Goal: Task Accomplishment & Management: Use online tool/utility

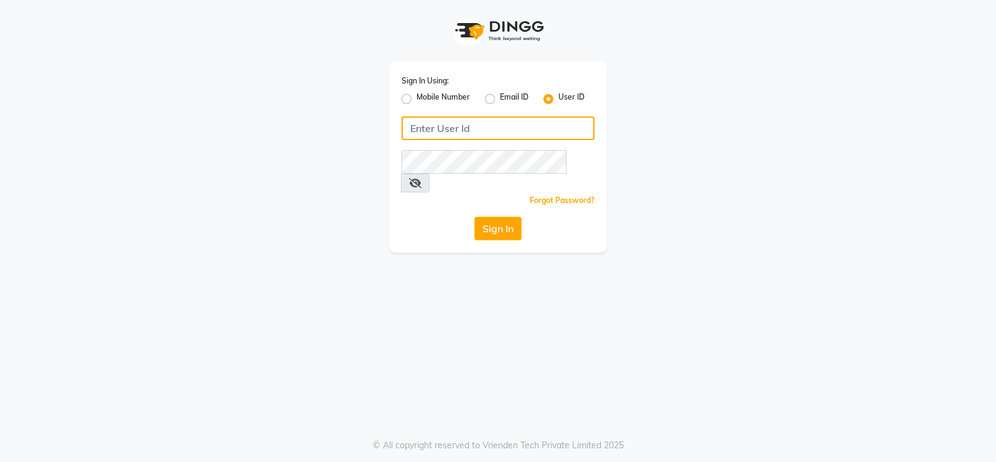
click at [481, 131] on input "Username" at bounding box center [497, 128] width 193 height 24
type input "Toni&guy"
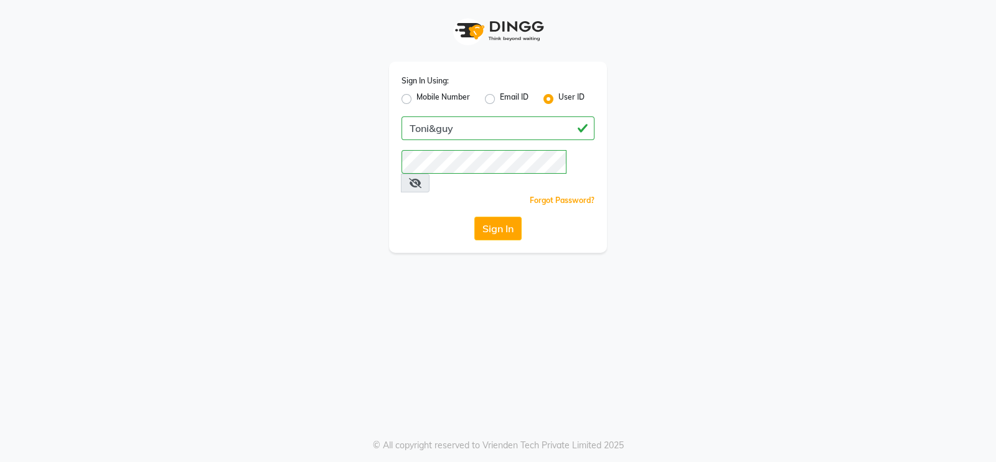
click at [451, 258] on div "Sign In Using: Mobile Number Email ID User ID [PERSON_NAME] Remember me Forgot …" at bounding box center [498, 231] width 996 height 462
click at [490, 217] on button "Sign In" at bounding box center [497, 229] width 47 height 24
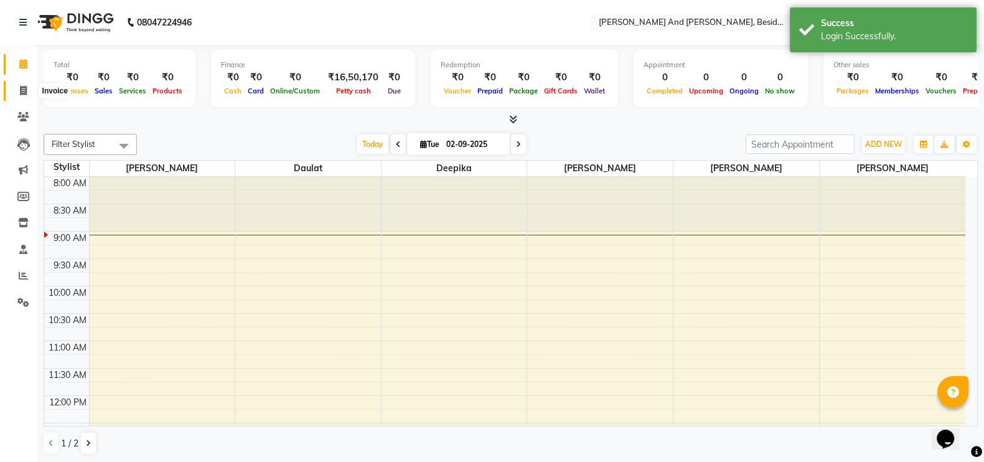
click at [22, 88] on icon at bounding box center [23, 90] width 7 height 9
select select "4907"
select select "service"
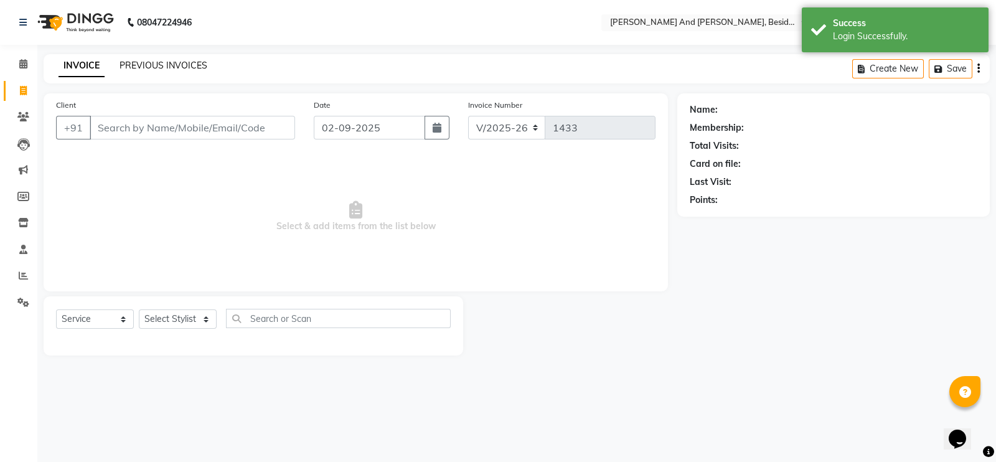
click at [156, 63] on link "PREVIOUS INVOICES" at bounding box center [163, 65] width 88 height 11
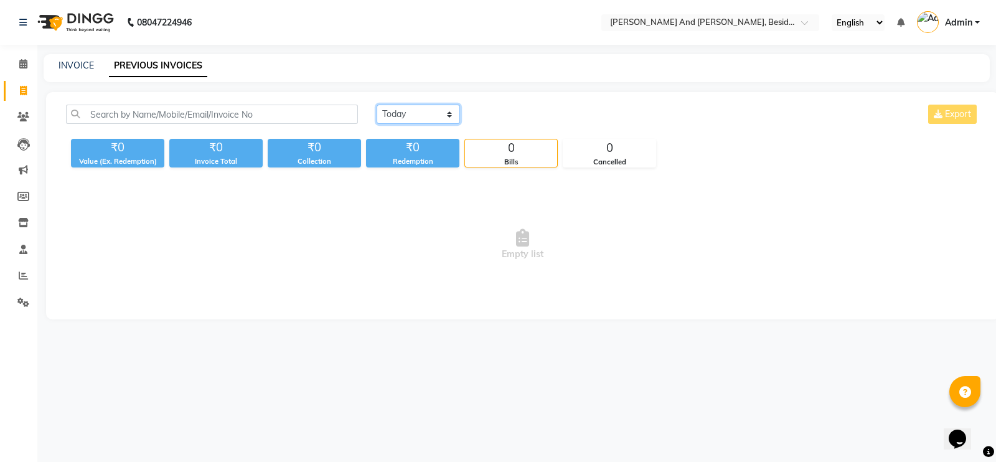
drag, startPoint x: 385, startPoint y: 116, endPoint x: 394, endPoint y: 152, distance: 37.1
click at [394, 152] on div "Today Yesterday Custom Range Export ₹0 Value (Ex. Redemption) ₹0 Invoice Total …" at bounding box center [523, 136] width 928 height 63
select select "yesterday"
click at [377, 105] on select "Today Yesterday Custom Range" at bounding box center [418, 114] width 83 height 19
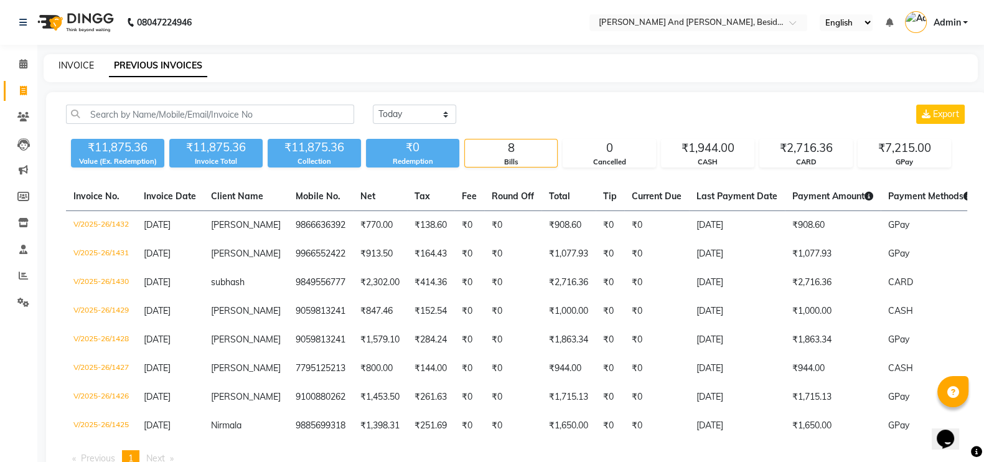
click at [84, 63] on link "INVOICE" at bounding box center [76, 65] width 35 height 11
select select "4907"
select select "service"
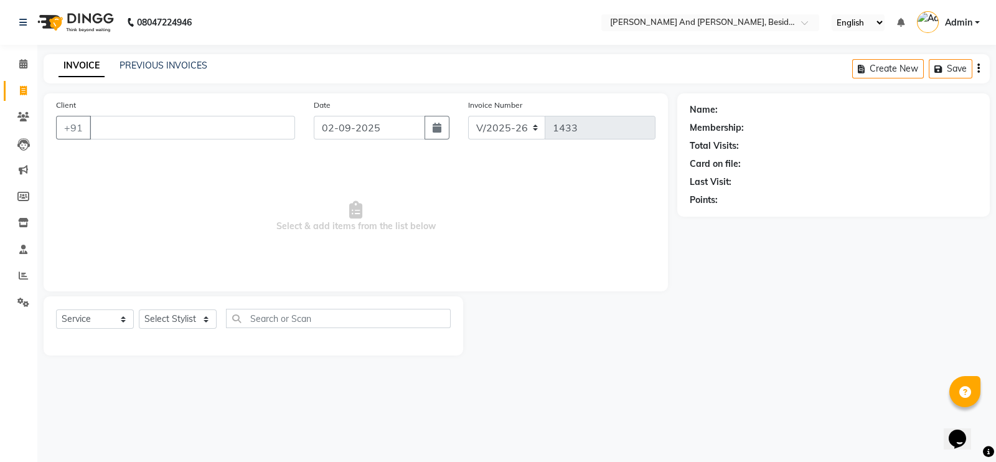
click at [143, 72] on div "PREVIOUS INVOICES" at bounding box center [163, 65] width 88 height 13
click at [165, 60] on link "PREVIOUS INVOICES" at bounding box center [163, 65] width 88 height 11
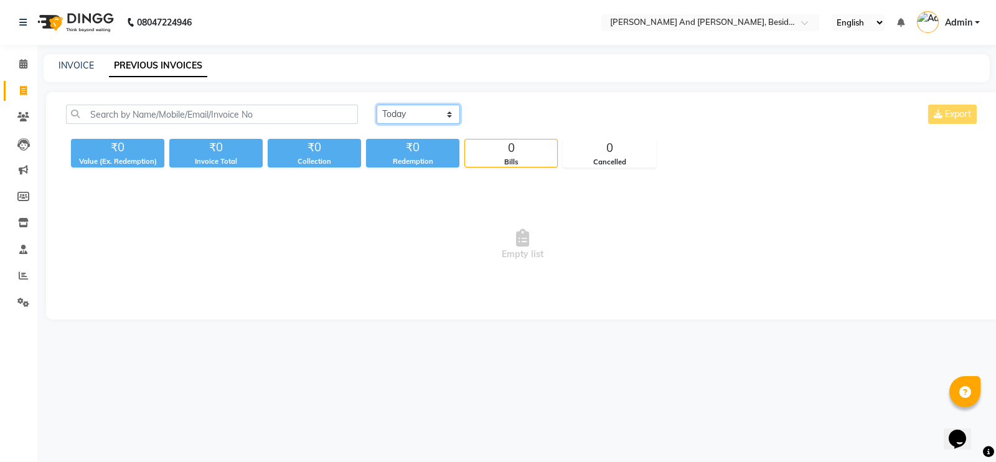
click at [426, 116] on select "Today Yesterday Custom Range" at bounding box center [418, 114] width 83 height 19
select select "yesterday"
click at [377, 105] on select "Today Yesterday Custom Range" at bounding box center [418, 114] width 83 height 19
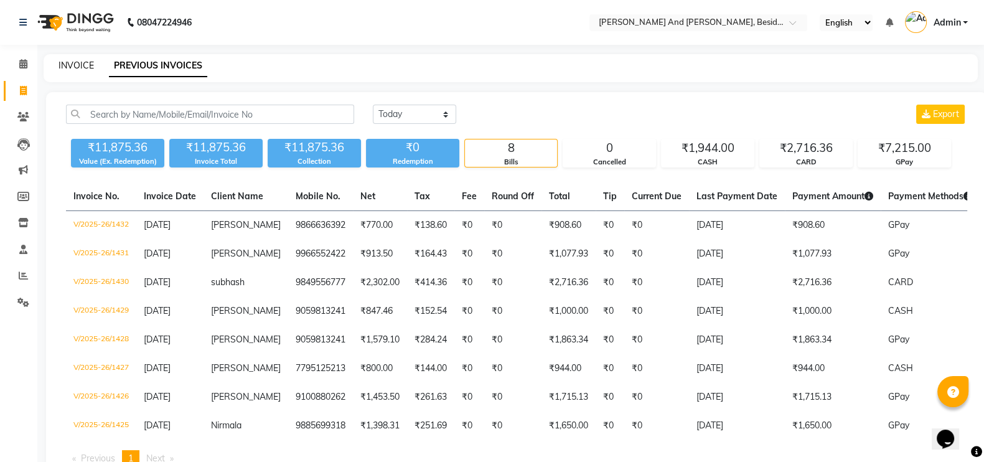
click at [80, 67] on link "INVOICE" at bounding box center [76, 65] width 35 height 11
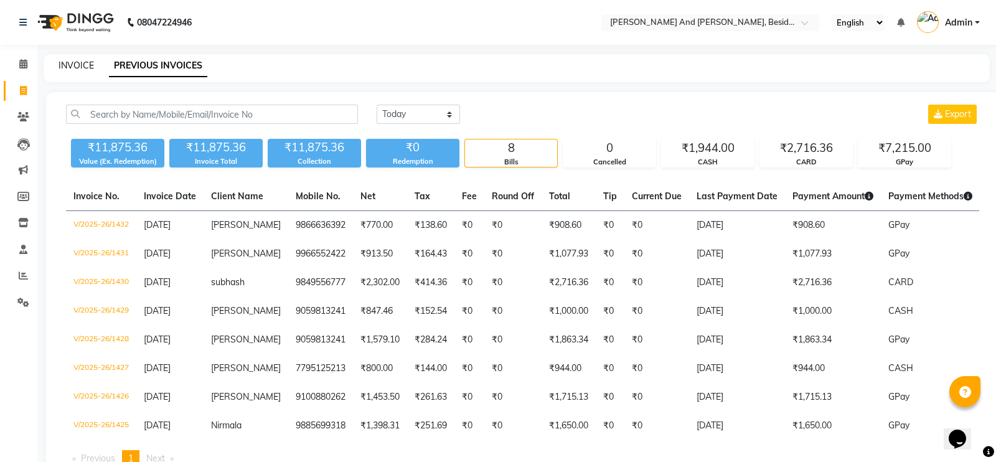
select select "4907"
select select "service"
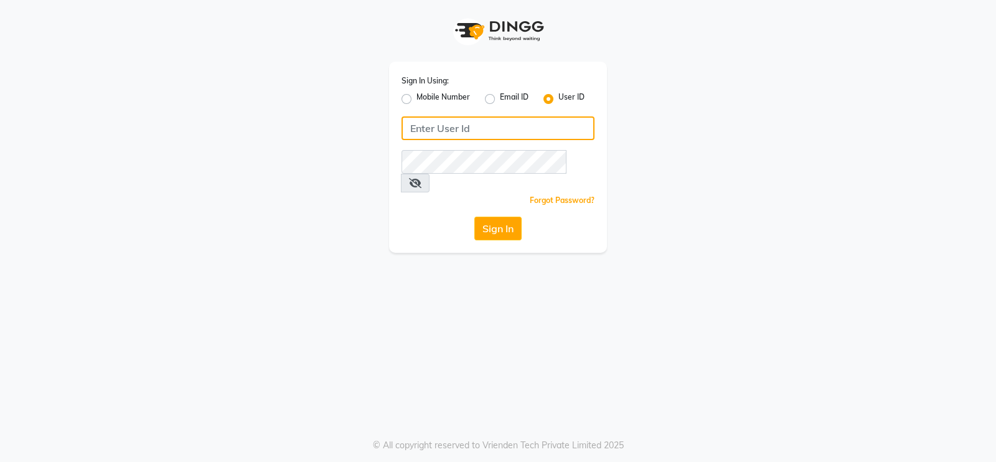
click at [418, 132] on input "Username" at bounding box center [497, 128] width 193 height 24
type input "Toni&guy"
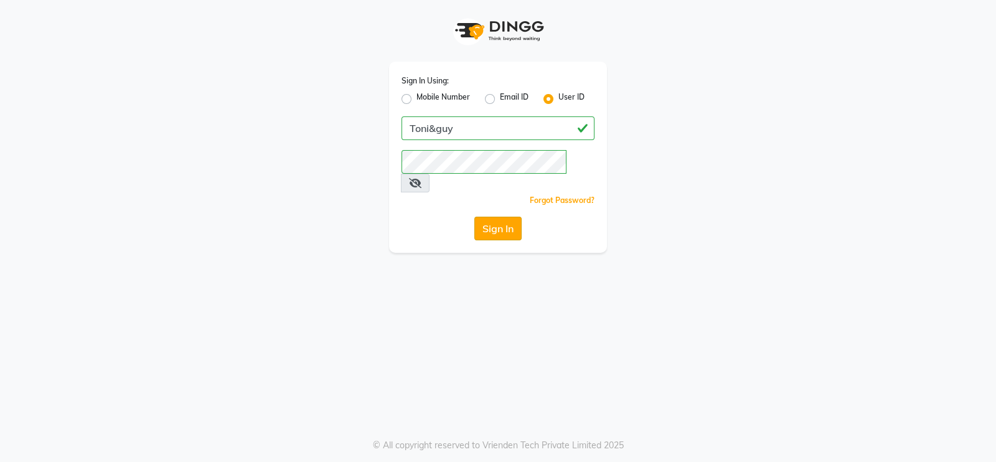
drag, startPoint x: 507, startPoint y: 268, endPoint x: 506, endPoint y: 210, distance: 58.5
click at [506, 210] on div "Sign In Using: Mobile Number Email ID User ID [PERSON_NAME] Remember me Forgot …" at bounding box center [498, 231] width 996 height 462
click at [506, 217] on button "Sign In" at bounding box center [497, 229] width 47 height 24
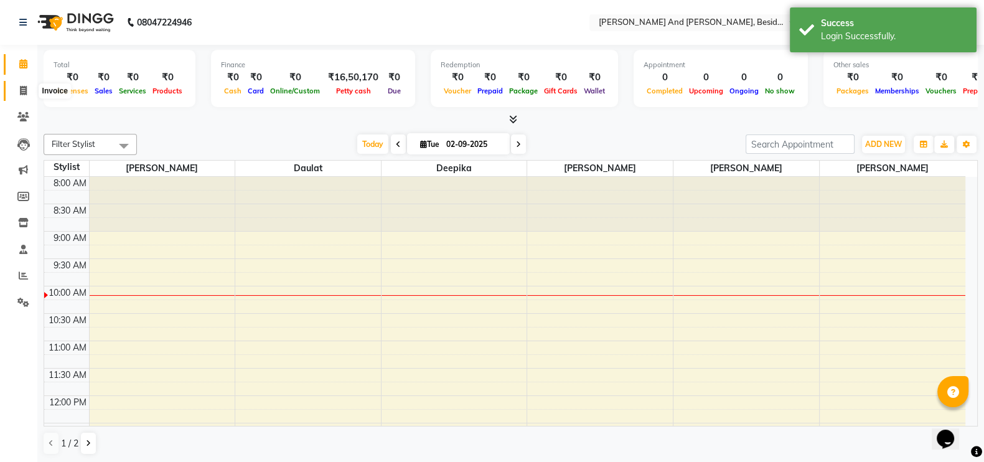
click at [24, 90] on icon at bounding box center [23, 90] width 7 height 9
select select "4907"
select select "service"
